Goal: Task Accomplishment & Management: Use online tool/utility

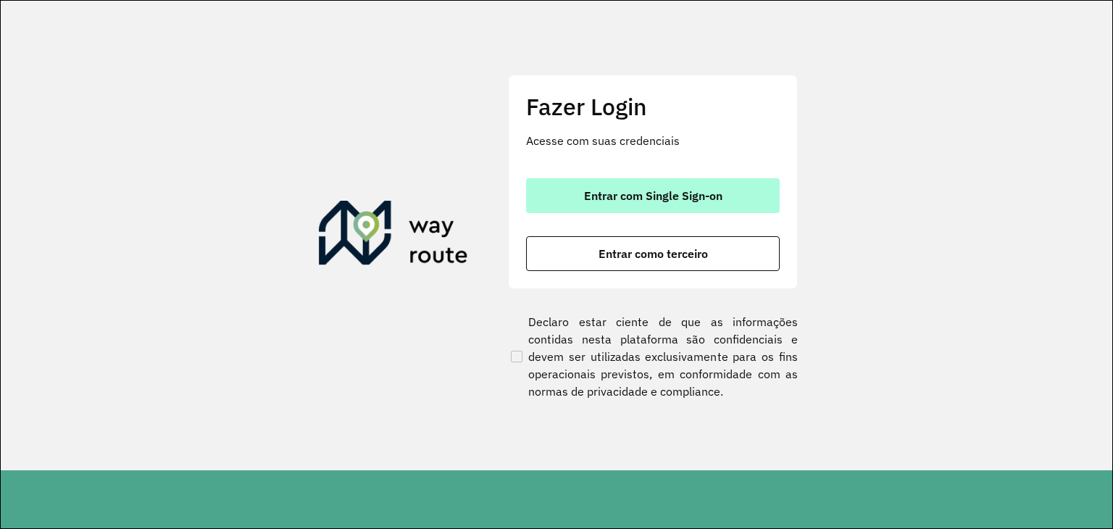
click at [714, 195] on span "Entrar com Single Sign-on" at bounding box center [653, 196] width 138 height 12
click at [658, 184] on button "Entrar com Single Sign-on" at bounding box center [653, 195] width 254 height 35
click at [714, 191] on span "Entrar com Single Sign-on" at bounding box center [653, 196] width 138 height 12
